Goal: Task Accomplishment & Management: Use online tool/utility

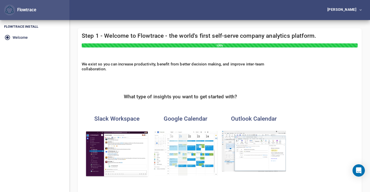
click at [123, 150] on img "button" at bounding box center [117, 154] width 64 height 47
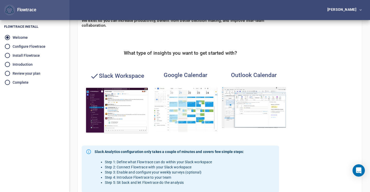
scroll to position [138, 0]
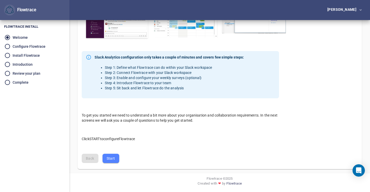
click at [115, 160] on button "Start" at bounding box center [110, 159] width 17 height 10
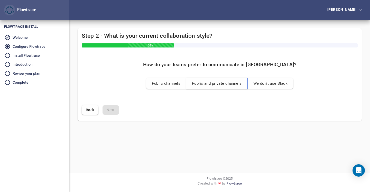
click at [219, 83] on span "Public and private channels" at bounding box center [217, 83] width 50 height 7
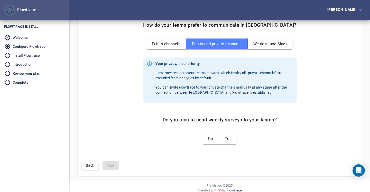
scroll to position [40, 0]
click at [210, 139] on span "No" at bounding box center [210, 138] width 5 height 7
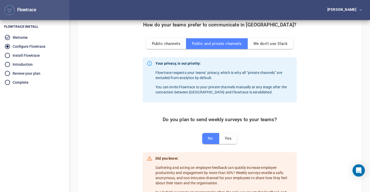
scroll to position [108, 0]
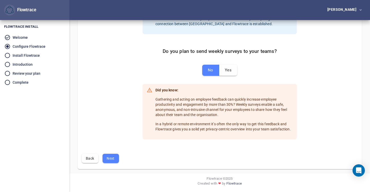
click at [114, 160] on span "Next" at bounding box center [111, 158] width 8 height 6
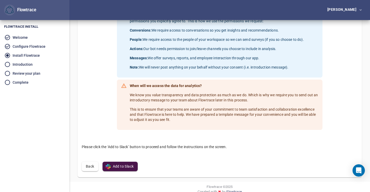
scroll to position [100, 0]
click at [131, 163] on button "Add to Slack" at bounding box center [119, 167] width 35 height 10
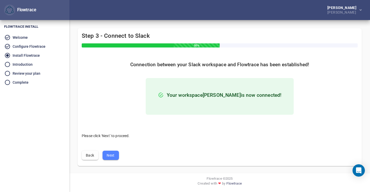
click at [112, 156] on span "Next" at bounding box center [111, 155] width 8 height 6
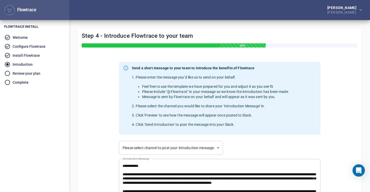
scroll to position [16, 0]
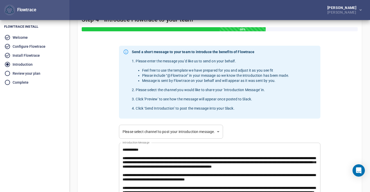
click at [208, 129] on body "Flowtrace [PERSON_NAME] Flowtrace Flowtrace Install Welcome Configure Flowtrace…" at bounding box center [185, 80] width 370 height 192
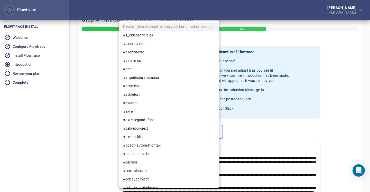
click at [256, 128] on div at bounding box center [185, 96] width 370 height 192
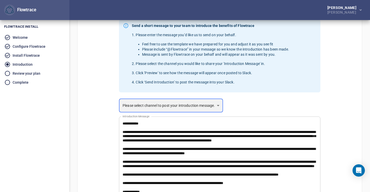
scroll to position [43, 0]
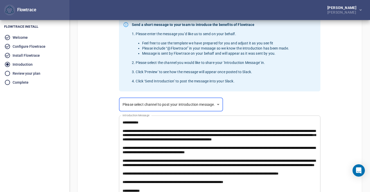
click at [167, 105] on body "Flowtrace [PERSON_NAME] Flowtrace Flowtrace Install Welcome Configure Flowtrace…" at bounding box center [185, 53] width 370 height 192
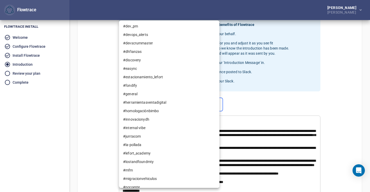
scroll to position [464, 0]
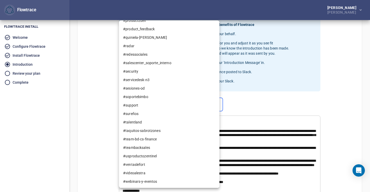
click at [156, 104] on li "#support" at bounding box center [169, 105] width 100 height 8
type input "*********"
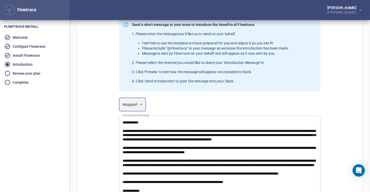
scroll to position [130, 0]
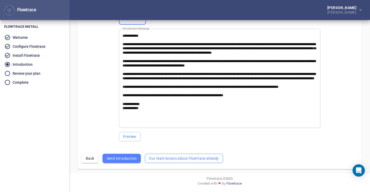
click at [170, 161] on span "Our team knows about Flowtrace already" at bounding box center [184, 158] width 70 height 6
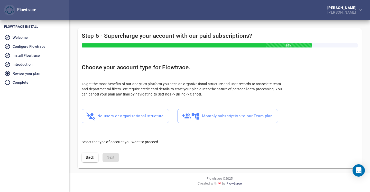
scroll to position [0, 0]
click at [129, 116] on span "No users or organizational structure" at bounding box center [125, 116] width 76 height 10
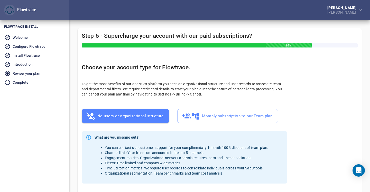
scroll to position [58, 0]
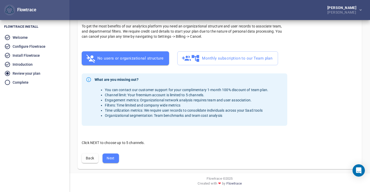
click at [112, 161] on span "Next" at bounding box center [111, 158] width 8 height 6
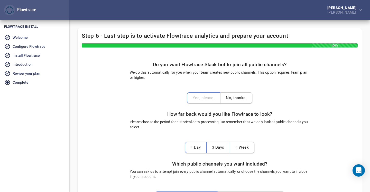
click at [229, 101] on button "No, thanks." at bounding box center [236, 97] width 32 height 11
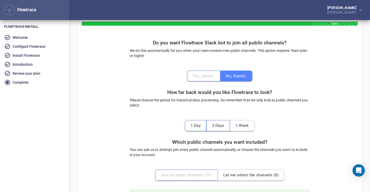
scroll to position [23, 0]
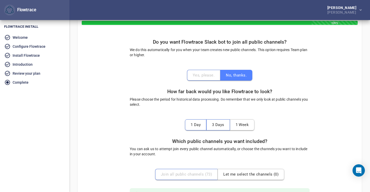
click at [246, 122] on span "1 Week" at bounding box center [242, 124] width 13 height 7
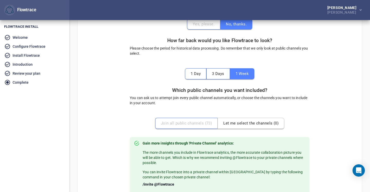
scroll to position [105, 0]
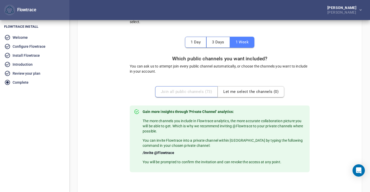
click at [198, 95] on div "Join all public channels ( 73 ) Let me select the channels ( 0 )" at bounding box center [219, 91] width 129 height 11
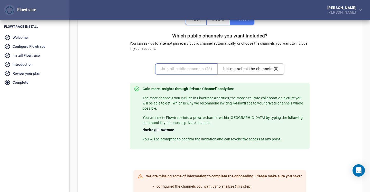
scroll to position [194, 0]
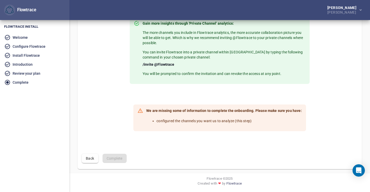
click at [119, 158] on div "Back Complete" at bounding box center [220, 159] width 276 height 10
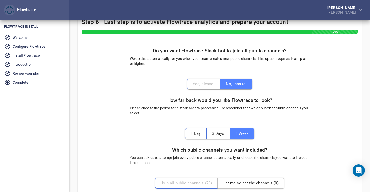
scroll to position [67, 0]
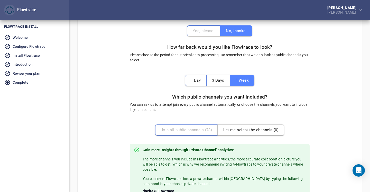
click at [242, 130] on span "Let me select the channels ( 0 )" at bounding box center [250, 130] width 55 height 7
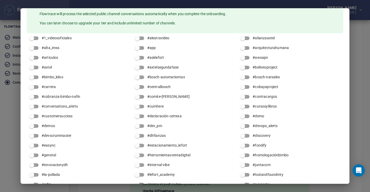
scroll to position [144, 0]
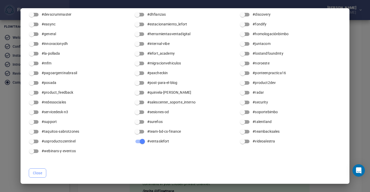
click at [40, 173] on span "Close" at bounding box center [37, 173] width 9 height 6
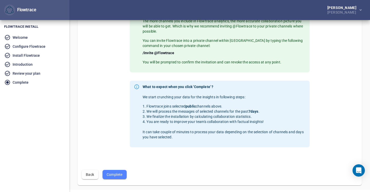
scroll to position [205, 0]
click at [119, 174] on span "Complete" at bounding box center [115, 174] width 16 height 6
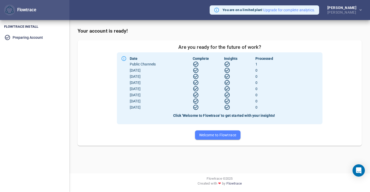
click at [218, 131] on button "Welcome to Flowtrace" at bounding box center [217, 135] width 45 height 10
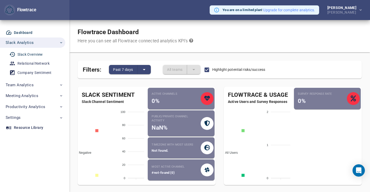
click at [39, 56] on div "Slack Overview" at bounding box center [29, 54] width 25 height 6
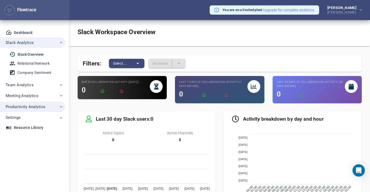
click at [40, 105] on span "Productivity Analytics" at bounding box center [26, 107] width 40 height 7
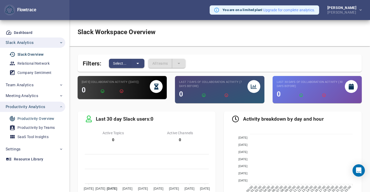
click at [42, 117] on div "Productivity Overview" at bounding box center [35, 119] width 37 height 6
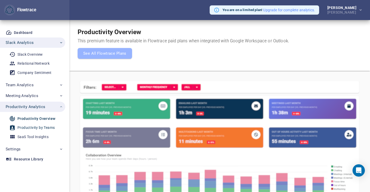
click at [43, 125] on div "Productivity by Teams" at bounding box center [35, 128] width 37 height 6
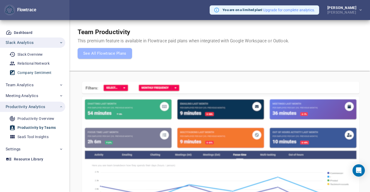
click at [35, 70] on div "Company Sentiment" at bounding box center [34, 73] width 34 height 6
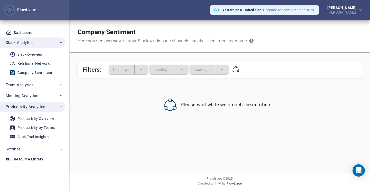
click at [39, 63] on div "Relational Network" at bounding box center [33, 63] width 32 height 6
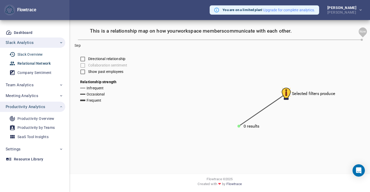
click at [40, 54] on div "Slack Overview" at bounding box center [29, 54] width 25 height 6
